Goal: Task Accomplishment & Management: Manage account settings

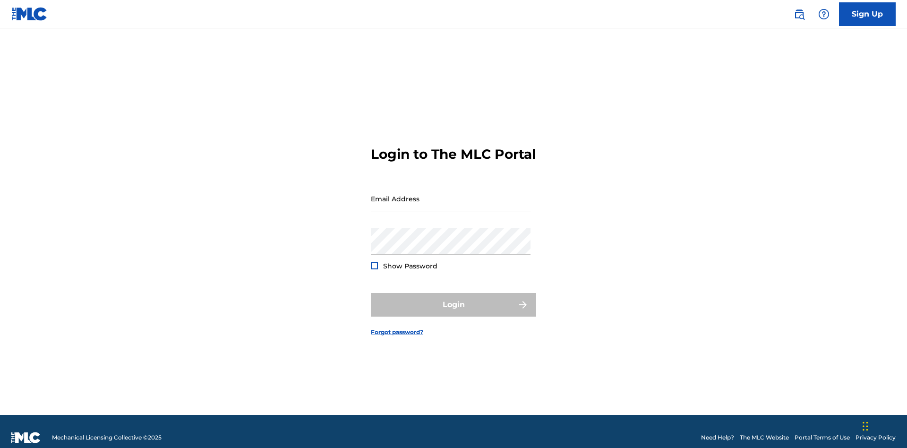
scroll to position [12, 0]
click at [451, 194] on input "Email Address" at bounding box center [451, 198] width 160 height 27
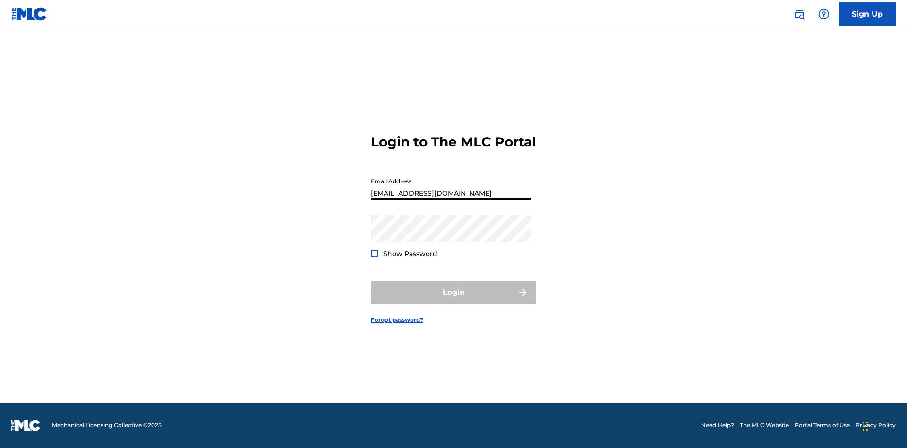
type input "a564c57b-42bd-4ee8-bedb-97e8c6a04ce2@mailslurp.net"
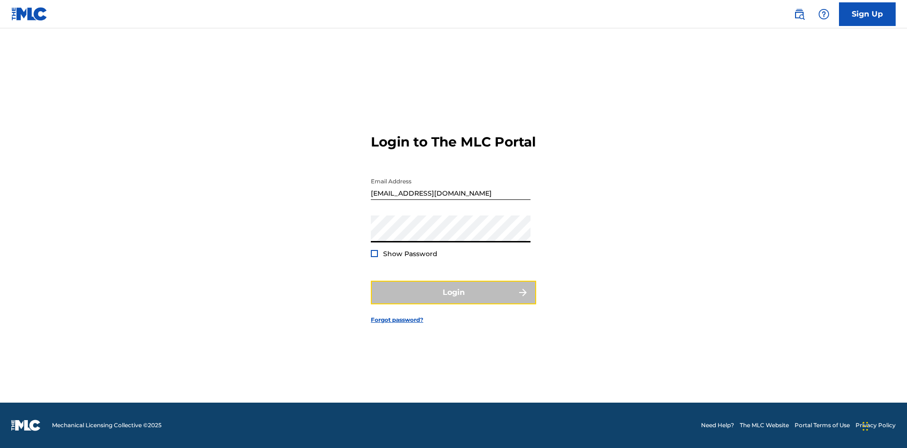
click at [453, 300] on button "Login" at bounding box center [453, 293] width 165 height 24
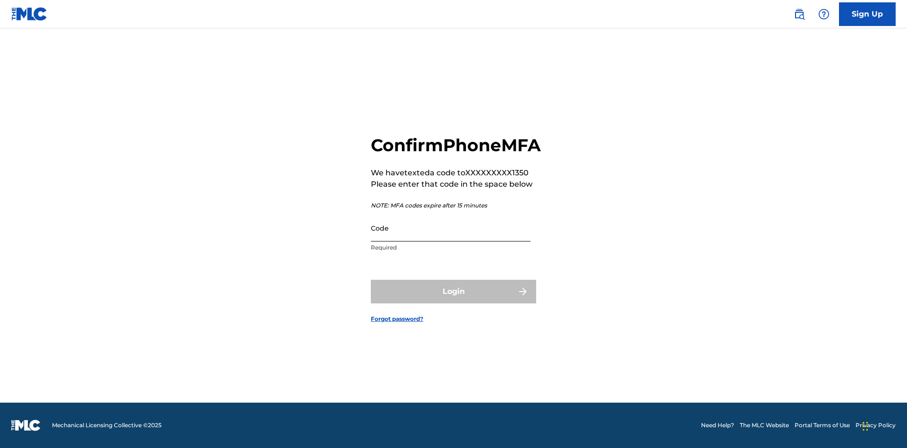
click at [451, 238] on input "Code" at bounding box center [451, 227] width 160 height 27
type input "438625"
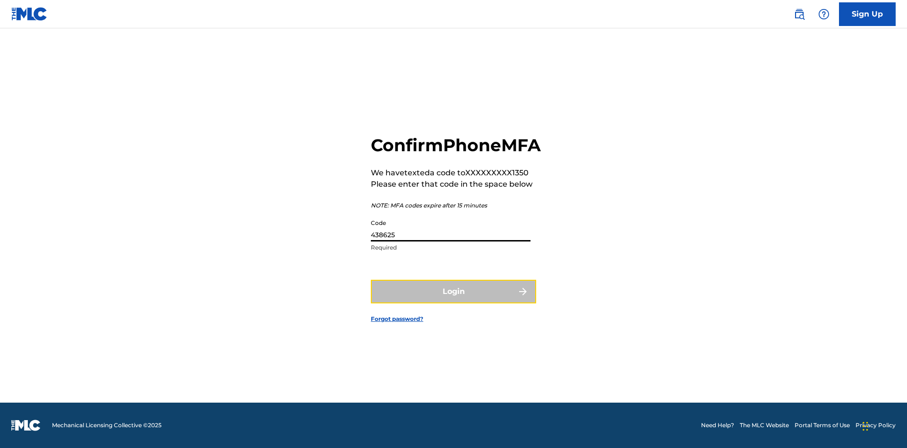
click at [453, 302] on button "Login" at bounding box center [453, 292] width 165 height 24
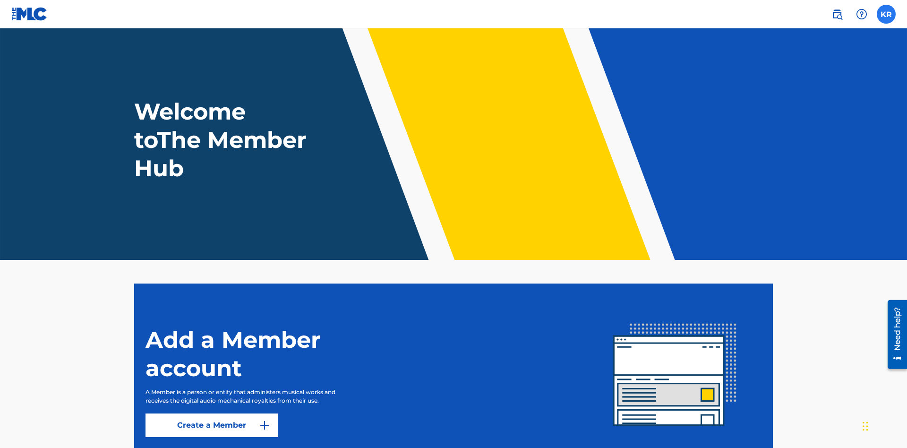
click at [886, 14] on label at bounding box center [886, 14] width 19 height 19
click at [886, 14] on input "KR Krystal Ribble a564c57b-42bd-4ee8-bedb-97e8c6a04ce2@mailslurp.net Notificati…" at bounding box center [886, 14] width 0 height 0
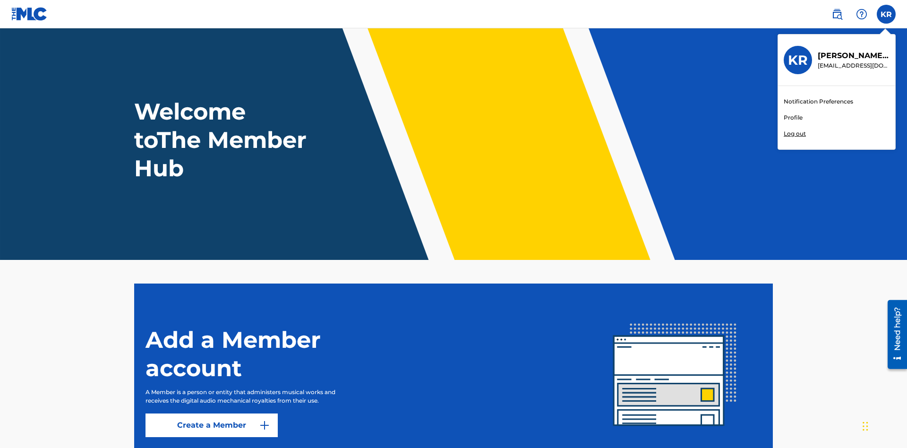
click at [793, 118] on link "Profile" at bounding box center [793, 117] width 19 height 9
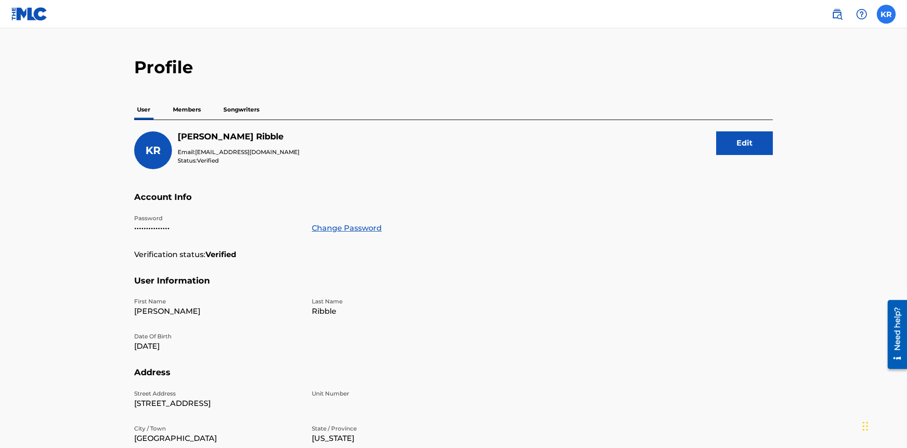
scroll to position [182, 0]
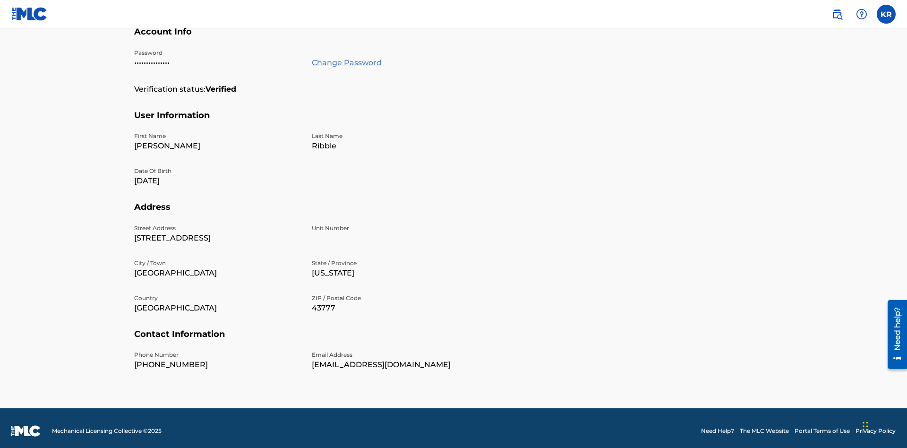
click at [346, 62] on link "Change Password" at bounding box center [347, 62] width 70 height 11
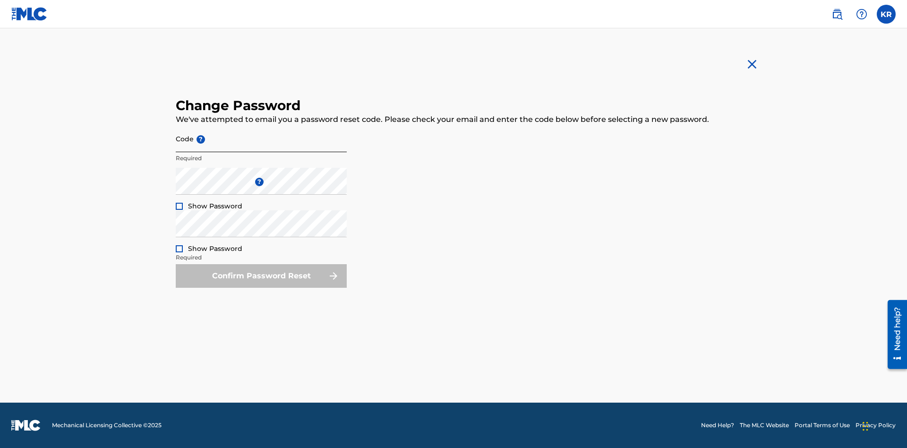
click at [261, 138] on input "Code ?" at bounding box center [261, 138] width 171 height 27
type input "e717b5676a1ea52ea0fd476ddb8c57ee"
